Goal: Task Accomplishment & Management: Manage account settings

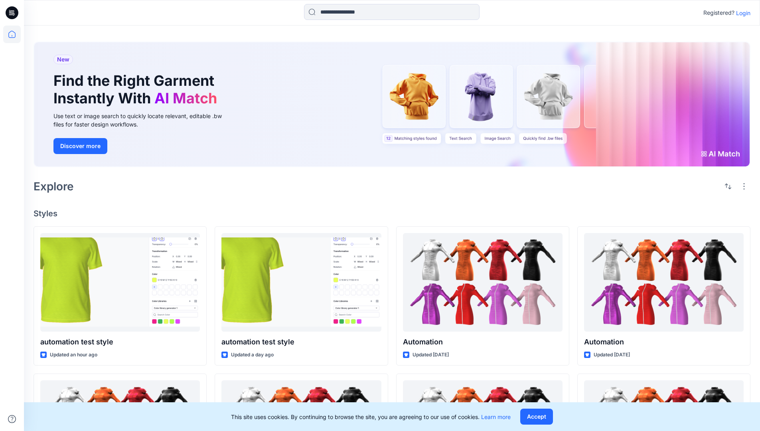
click at [741, 13] on p "Login" at bounding box center [743, 13] width 14 height 8
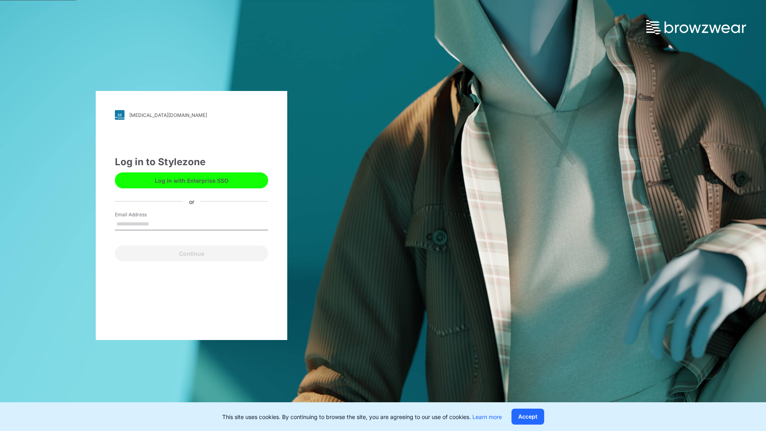
click at [158, 223] on input "Email Address" at bounding box center [191, 224] width 153 height 12
type input "**********"
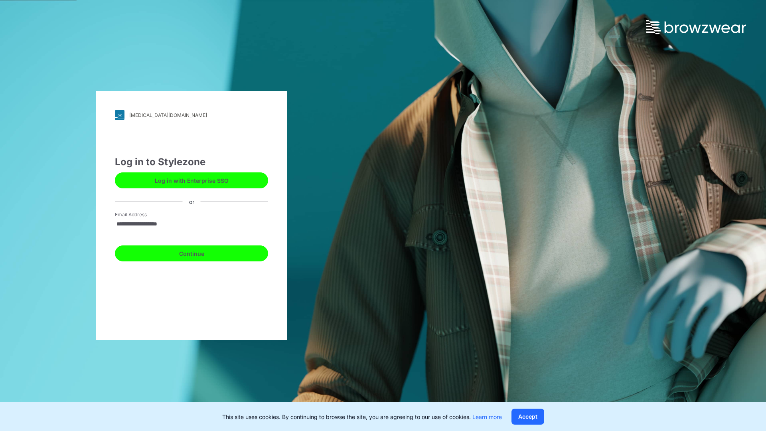
click at [200, 252] on button "Continue" at bounding box center [191, 253] width 153 height 16
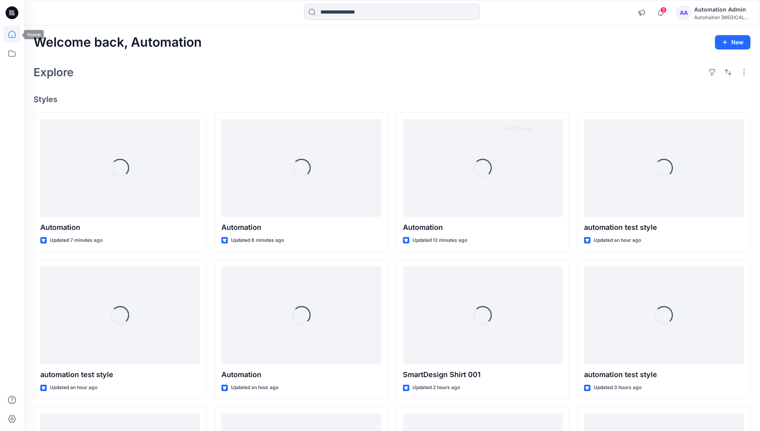
click at [15, 34] on icon at bounding box center [11, 34] width 7 height 7
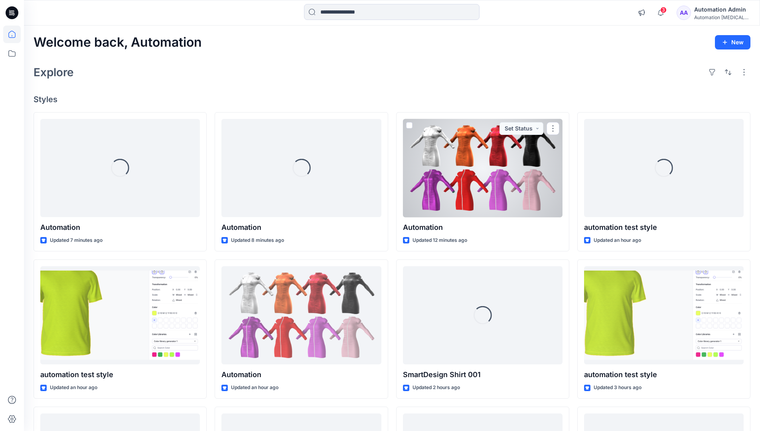
click at [716, 14] on div "Automation Admin" at bounding box center [722, 10] width 56 height 10
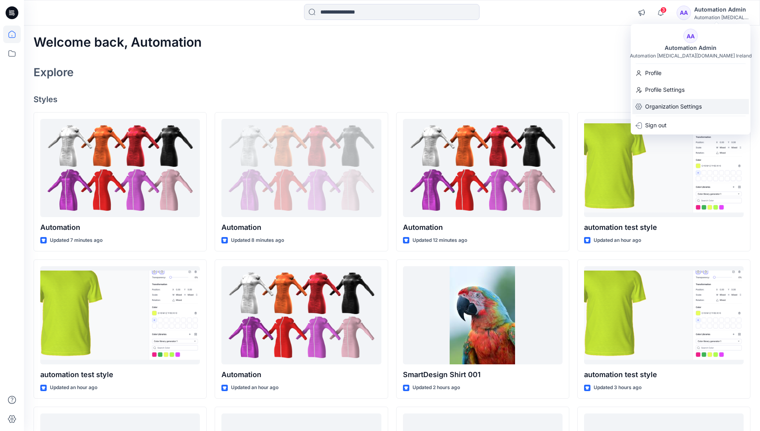
click at [703, 105] on div "Organization Settings" at bounding box center [690, 106] width 116 height 15
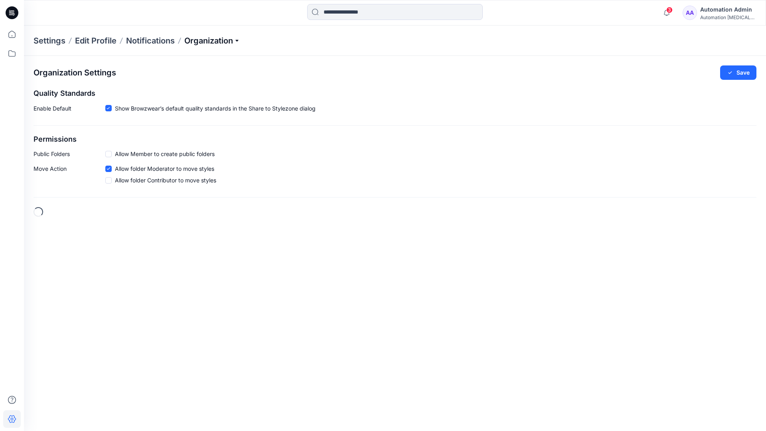
click at [233, 43] on p "Organization" at bounding box center [212, 40] width 56 height 11
click at [181, 138] on link "User Roles" at bounding box center [213, 139] width 116 height 16
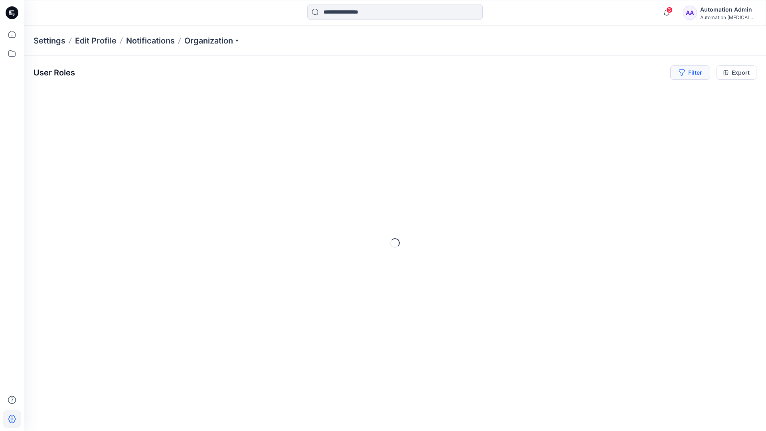
click at [696, 75] on button "Filter" at bounding box center [690, 72] width 40 height 14
click at [589, 93] on div at bounding box center [569, 94] width 82 height 10
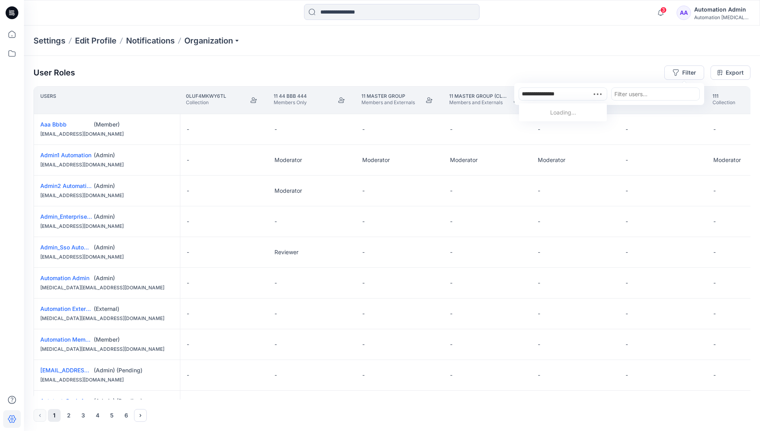
type input "**********"
click at [572, 108] on div "Automation [MEDICAL_DATA][DOMAIN_NAME]" at bounding box center [563, 121] width 78 height 26
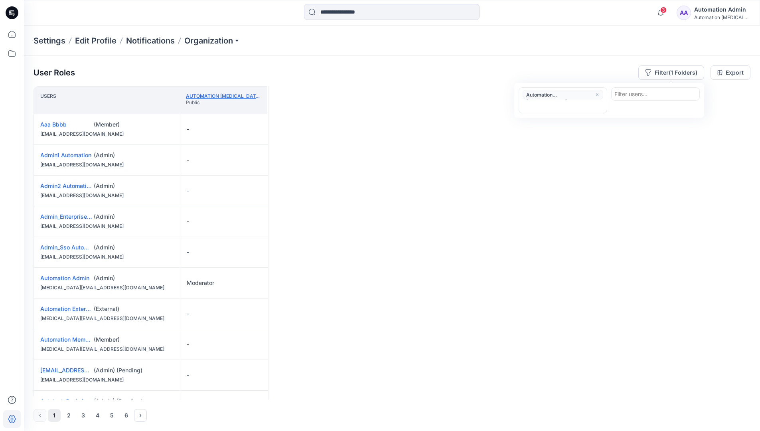
click at [237, 95] on link "Automation [MEDICAL_DATA][DOMAIN_NAME]" at bounding box center [243, 96] width 115 height 6
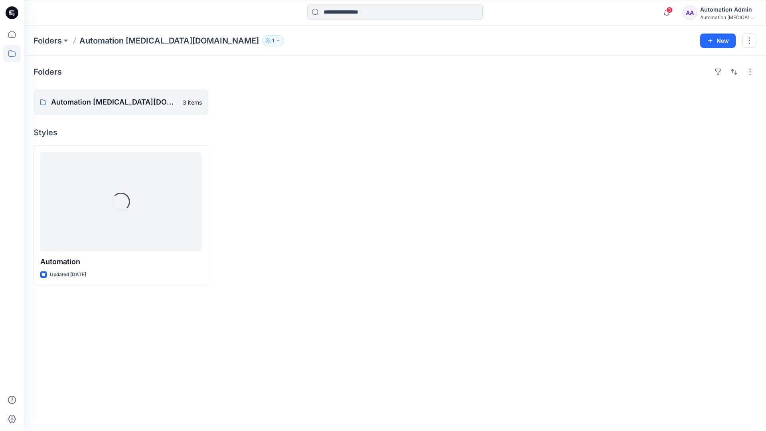
click at [714, 14] on div "Automation [MEDICAL_DATA]..." at bounding box center [728, 17] width 56 height 6
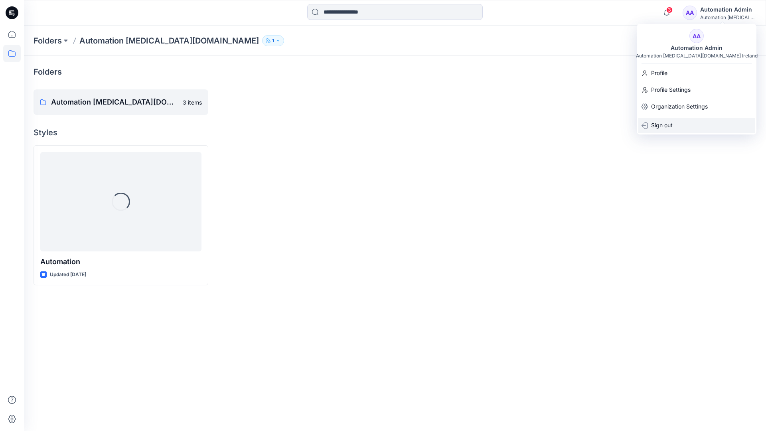
click at [684, 124] on div "Sign out" at bounding box center [696, 125] width 116 height 15
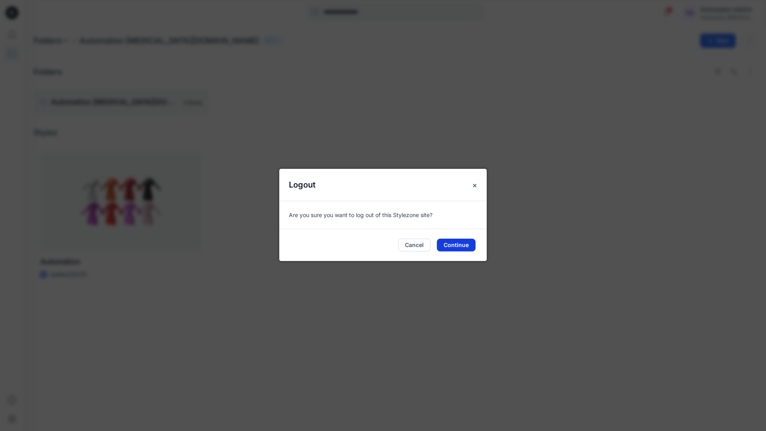
click at [475, 241] on button "Continue" at bounding box center [456, 245] width 39 height 13
